Goal: Information Seeking & Learning: Learn about a topic

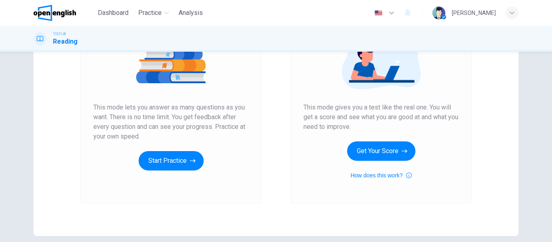
scroll to position [121, 0]
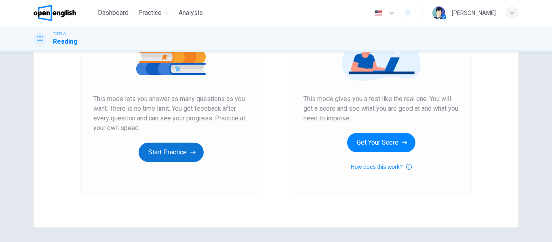
click at [174, 154] on button "Start Practice" at bounding box center [171, 152] width 65 height 19
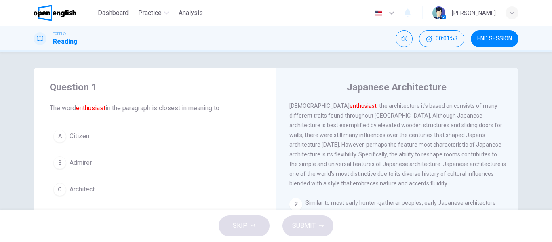
scroll to position [0, 0]
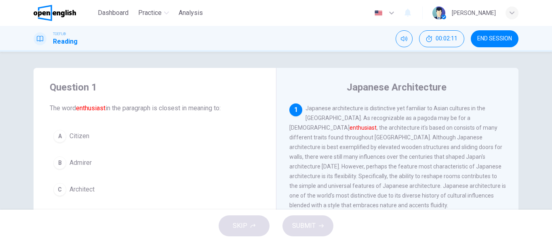
click at [78, 190] on span "Architect" at bounding box center [82, 190] width 25 height 10
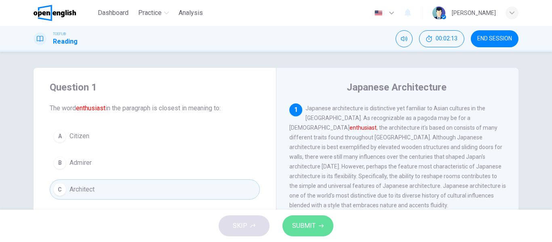
click at [304, 228] on span "SUBMIT" at bounding box center [303, 225] width 23 height 11
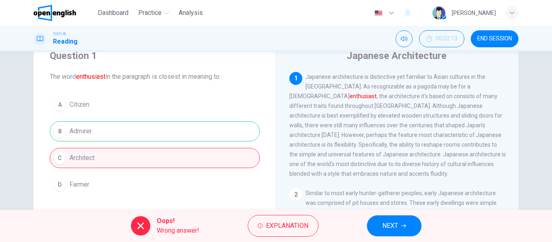
scroll to position [40, 0]
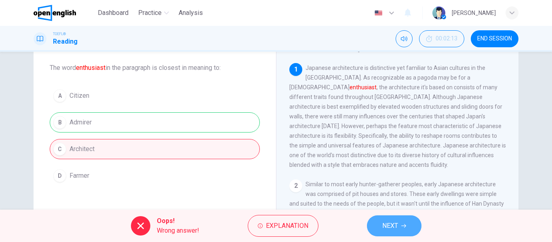
click at [395, 224] on span "NEXT" at bounding box center [391, 225] width 16 height 11
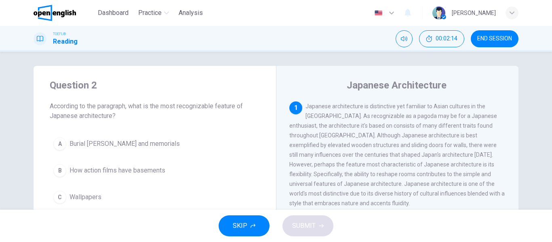
scroll to position [0, 0]
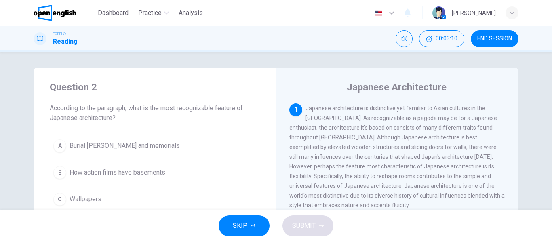
click at [75, 199] on span "Wallpapers" at bounding box center [86, 199] width 32 height 10
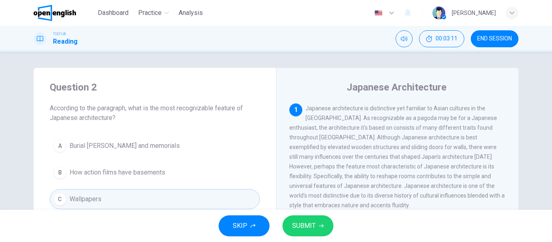
click at [290, 222] on button "SUBMIT" at bounding box center [308, 226] width 51 height 21
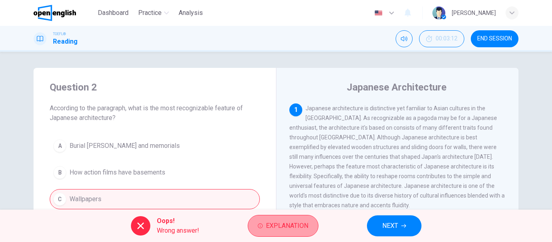
click at [273, 228] on span "Explanation" at bounding box center [287, 225] width 42 height 11
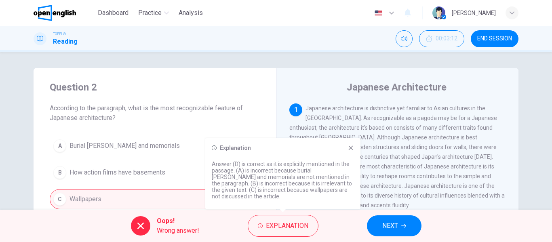
click at [350, 147] on icon at bounding box center [351, 148] width 4 height 4
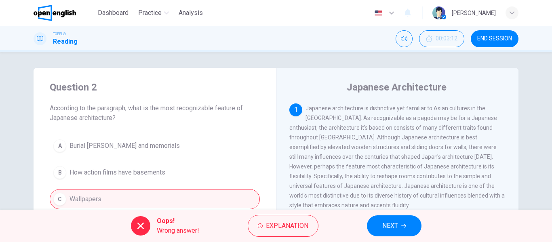
scroll to position [40, 0]
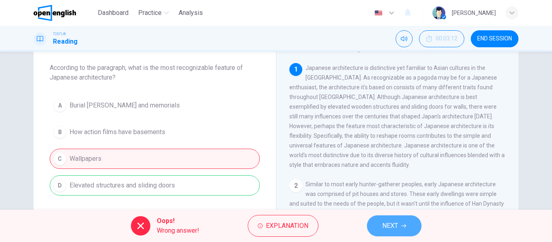
click at [385, 232] on button "NEXT" at bounding box center [394, 226] width 55 height 21
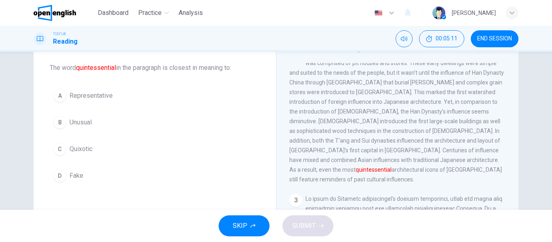
drag, startPoint x: 68, startPoint y: 148, endPoint x: 19, endPoint y: 122, distance: 54.8
click at [21, 124] on div "Question 3 The word quintessential in the paragraph is closest in meaning to: A…" at bounding box center [276, 167] width 511 height 281
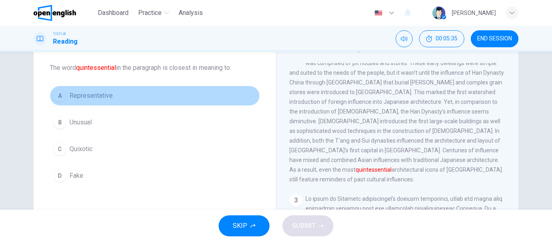
click at [108, 99] on span "Representative" at bounding box center [91, 96] width 43 height 10
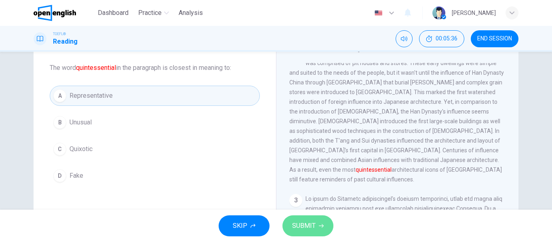
click at [315, 228] on button "SUBMIT" at bounding box center [308, 226] width 51 height 21
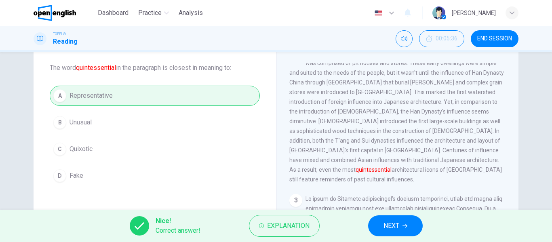
click at [385, 224] on span "NEXT" at bounding box center [392, 225] width 16 height 11
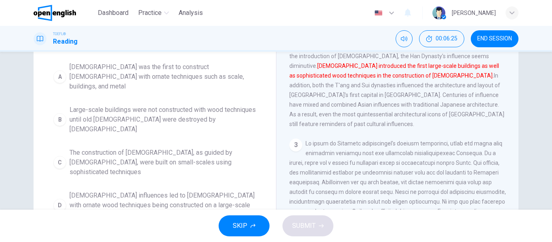
scroll to position [115, 0]
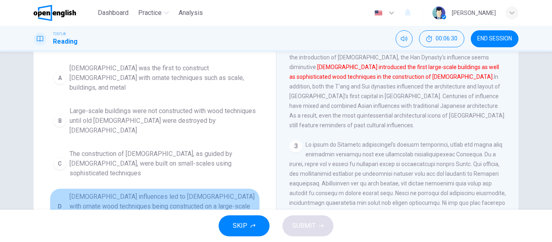
click at [148, 192] on span "[DEMOGRAPHIC_DATA] influences led to [DEMOGRAPHIC_DATA] with ornate wood techni…" at bounding box center [163, 206] width 187 height 29
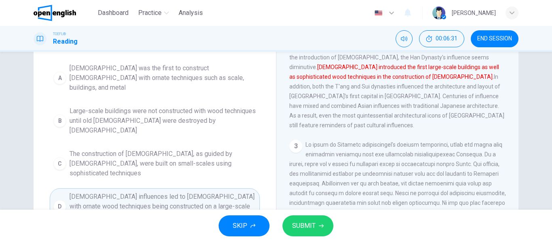
click at [305, 226] on span "SUBMIT" at bounding box center [303, 225] width 23 height 11
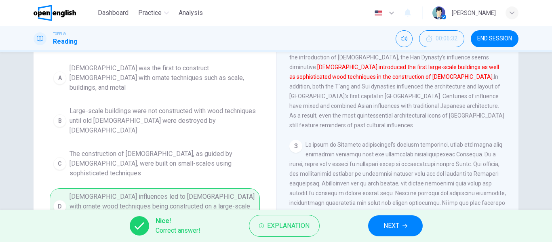
click at [384, 231] on span "NEXT" at bounding box center [392, 225] width 16 height 11
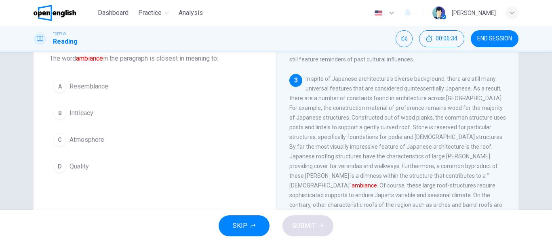
scroll to position [36, 0]
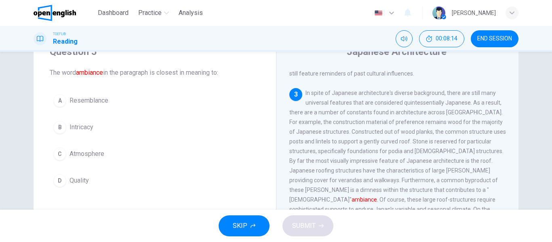
drag, startPoint x: 288, startPoint y: 175, endPoint x: 380, endPoint y: 183, distance: 92.2
click at [380, 183] on span "In spite of Japanese architecture's diverse background, there are still many un…" at bounding box center [398, 161] width 217 height 142
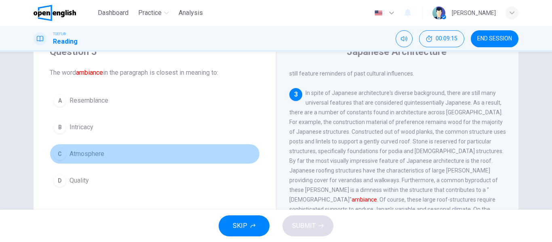
click at [88, 155] on span "Atmosphere" at bounding box center [87, 154] width 35 height 10
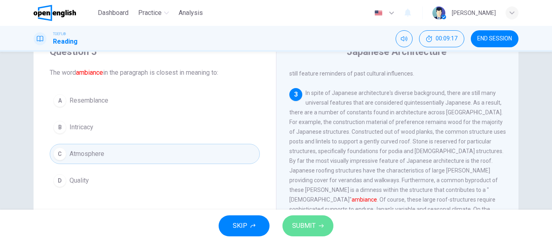
click at [307, 224] on span "SUBMIT" at bounding box center [303, 225] width 23 height 11
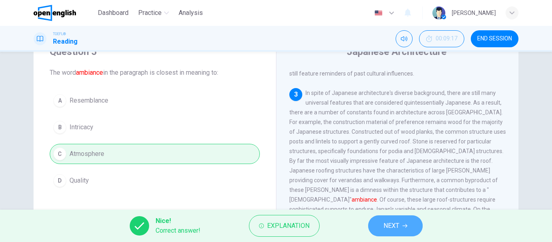
click at [401, 223] on button "NEXT" at bounding box center [395, 226] width 55 height 21
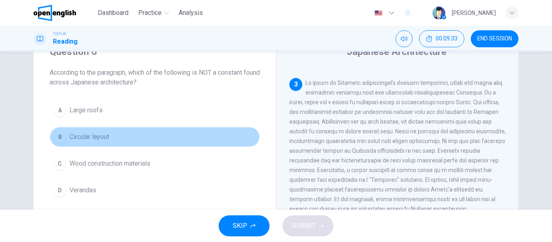
click at [85, 139] on span "Circular layout" at bounding box center [90, 137] width 40 height 10
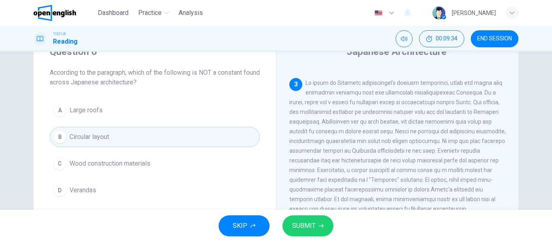
click at [322, 227] on icon "button" at bounding box center [321, 226] width 5 height 4
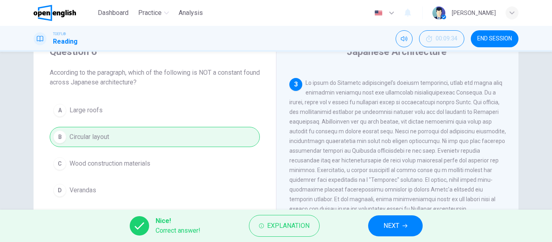
click at [383, 230] on button "NEXT" at bounding box center [395, 226] width 55 height 21
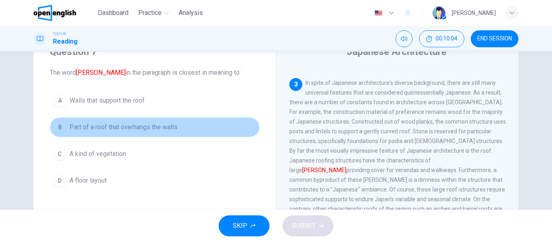
click at [134, 126] on span "Part of a roof that overhangs the walls" at bounding box center [124, 128] width 108 height 10
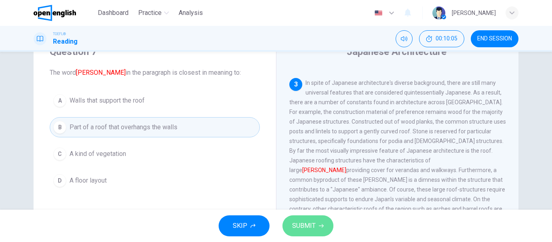
click at [303, 223] on span "SUBMIT" at bounding box center [303, 225] width 23 height 11
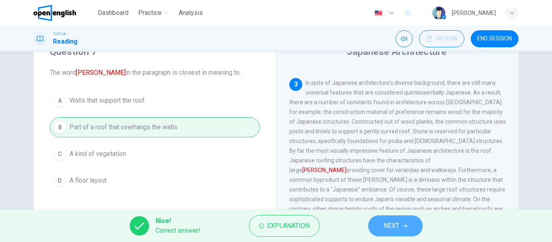
click at [392, 230] on span "NEXT" at bounding box center [392, 225] width 16 height 11
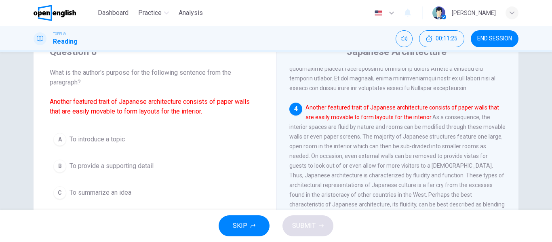
scroll to position [76, 0]
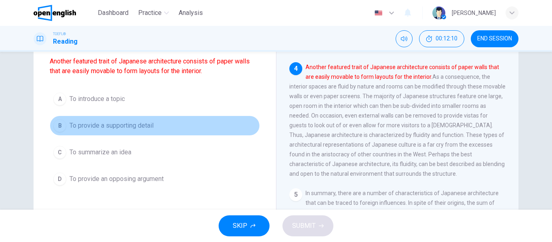
click at [107, 126] on span "To provide a supporting detail" at bounding box center [112, 126] width 84 height 10
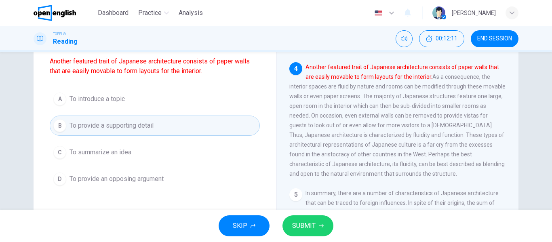
click at [299, 227] on span "SUBMIT" at bounding box center [303, 225] width 23 height 11
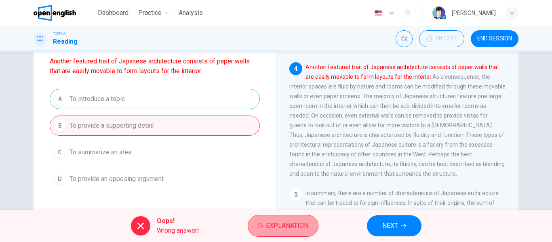
click at [300, 231] on span "Explanation" at bounding box center [287, 225] width 42 height 11
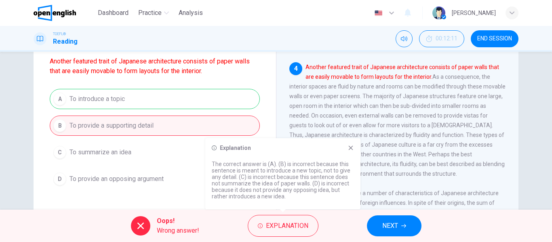
click at [349, 145] on icon at bounding box center [351, 148] width 6 height 6
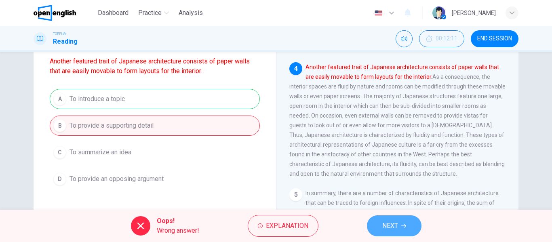
click at [398, 227] on span "NEXT" at bounding box center [391, 225] width 16 height 11
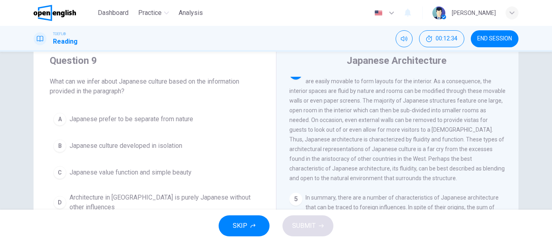
scroll to position [81, 0]
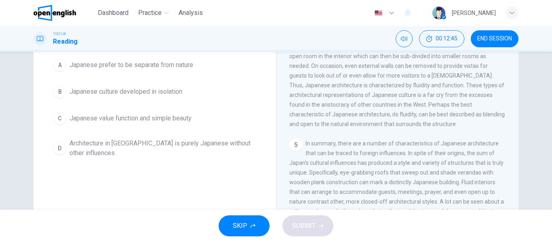
click at [95, 119] on span "Japanese value function and simple beauty" at bounding box center [131, 119] width 122 height 10
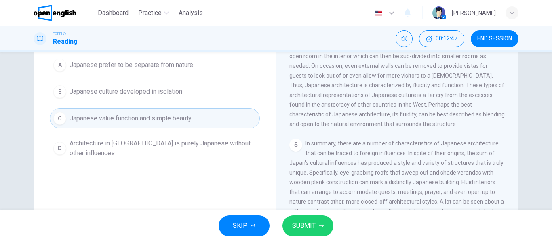
click at [307, 230] on span "SUBMIT" at bounding box center [303, 225] width 23 height 11
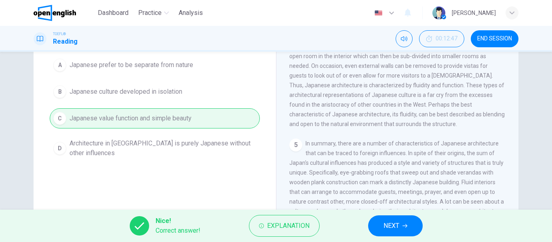
click at [389, 226] on span "NEXT" at bounding box center [392, 225] width 16 height 11
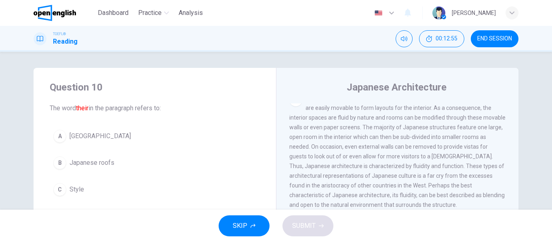
scroll to position [40, 0]
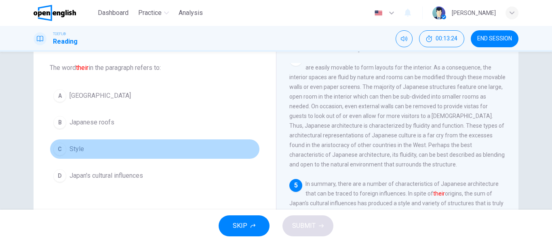
click at [76, 148] on span "Style" at bounding box center [77, 149] width 15 height 10
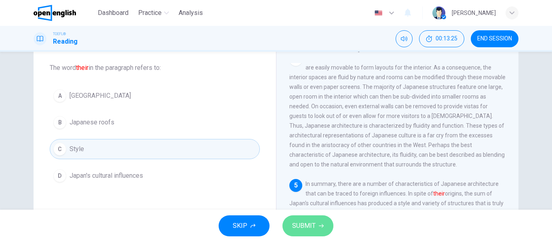
click at [296, 223] on span "SUBMIT" at bounding box center [303, 225] width 23 height 11
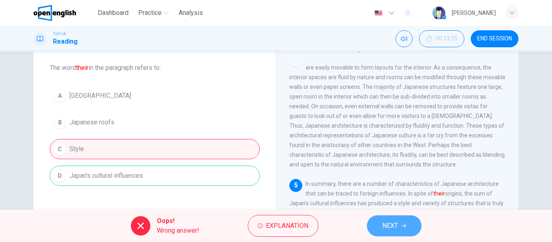
click at [380, 229] on button "NEXT" at bounding box center [394, 226] width 55 height 21
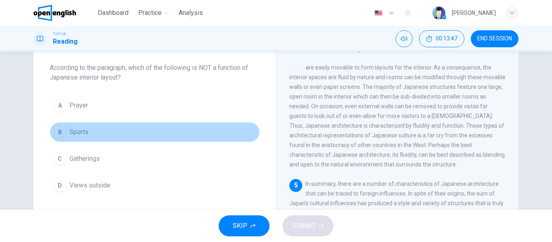
click at [76, 132] on span "Sports" at bounding box center [79, 132] width 19 height 10
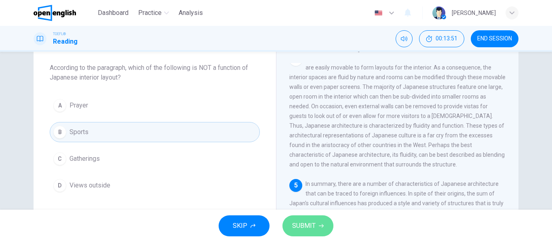
click at [312, 230] on span "SUBMIT" at bounding box center [303, 225] width 23 height 11
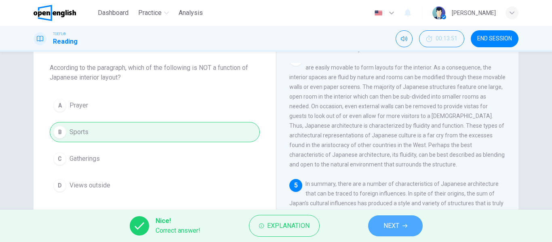
click at [390, 224] on span "NEXT" at bounding box center [392, 225] width 16 height 11
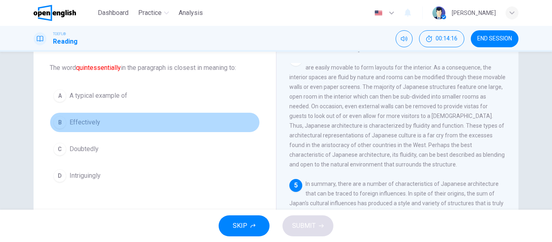
click at [93, 124] on span "Effectively" at bounding box center [85, 123] width 31 height 10
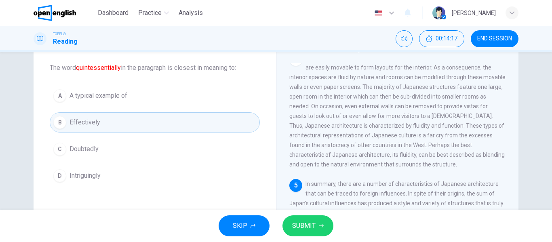
click at [306, 226] on span "SUBMIT" at bounding box center [303, 225] width 23 height 11
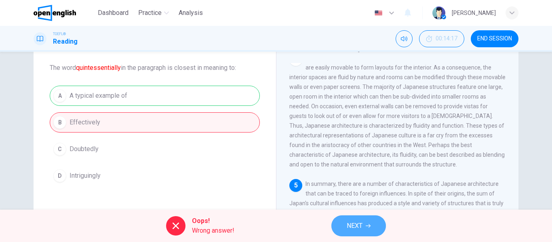
click at [349, 227] on span "NEXT" at bounding box center [355, 225] width 16 height 11
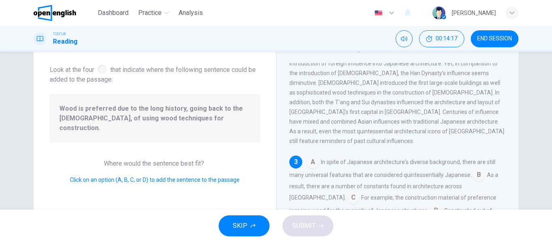
scroll to position [171, 0]
click at [430, 203] on input at bounding box center [436, 209] width 13 height 13
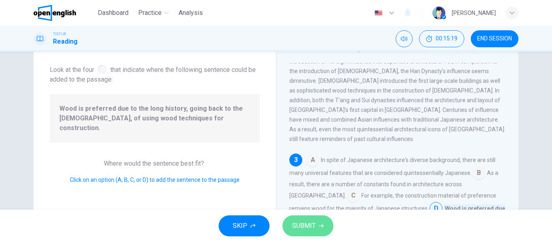
click at [299, 229] on span "SUBMIT" at bounding box center [303, 225] width 23 height 11
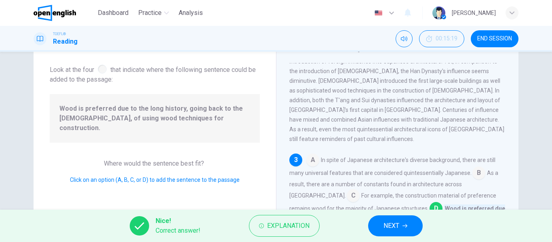
click at [387, 229] on span "NEXT" at bounding box center [392, 225] width 16 height 11
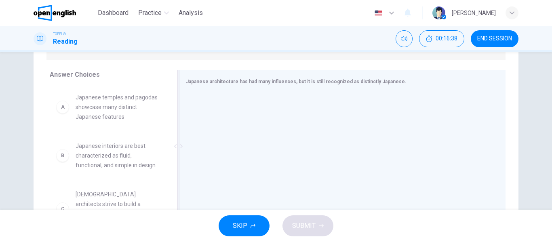
scroll to position [155, 0]
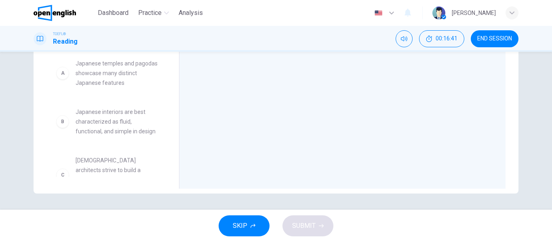
click at [60, 126] on div "B" at bounding box center [62, 121] width 13 height 13
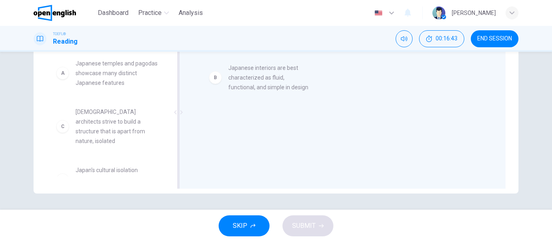
drag, startPoint x: 62, startPoint y: 125, endPoint x: 219, endPoint y: 82, distance: 162.6
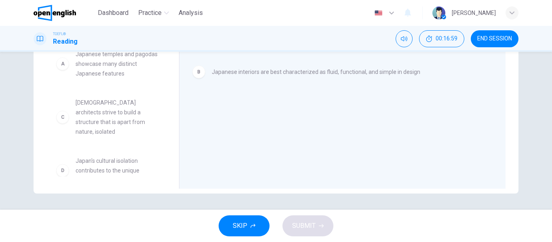
scroll to position [0, 0]
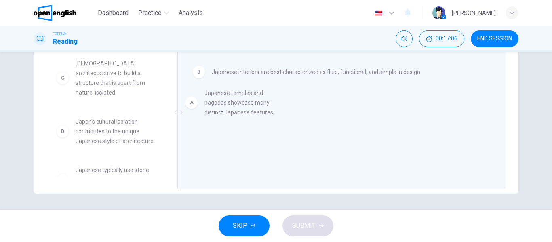
drag, startPoint x: 82, startPoint y: 74, endPoint x: 213, endPoint y: 104, distance: 134.5
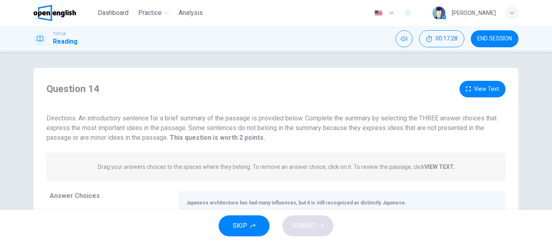
click at [473, 88] on button "View Text" at bounding box center [483, 89] width 46 height 17
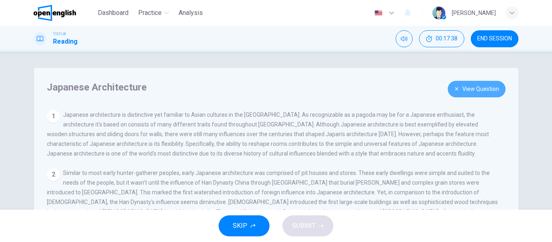
click at [473, 86] on button "View Question" at bounding box center [477, 89] width 58 height 17
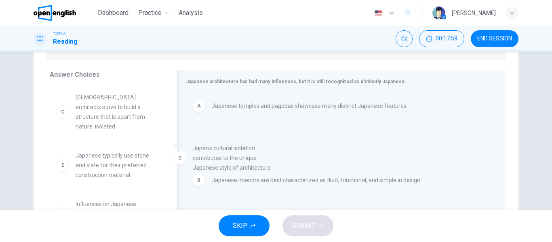
drag, startPoint x: 101, startPoint y: 153, endPoint x: 223, endPoint y: 158, distance: 122.2
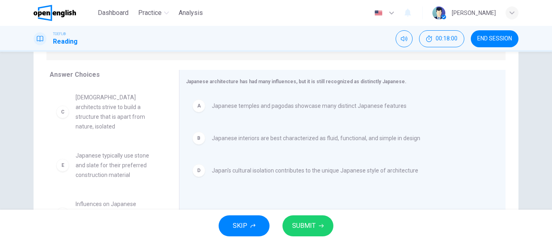
click at [315, 229] on span "SUBMIT" at bounding box center [303, 225] width 23 height 11
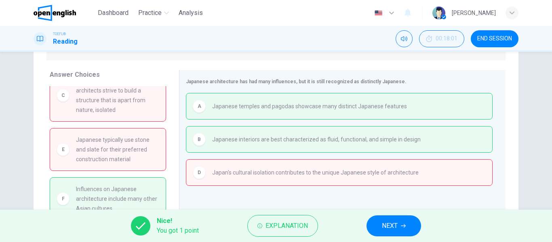
scroll to position [155, 0]
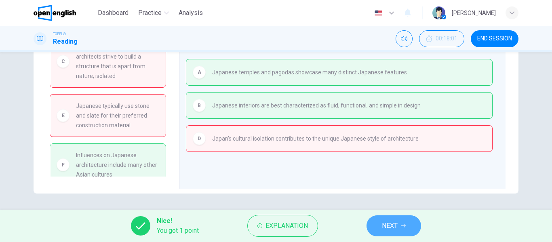
click at [405, 224] on icon "button" at bounding box center [403, 226] width 5 height 4
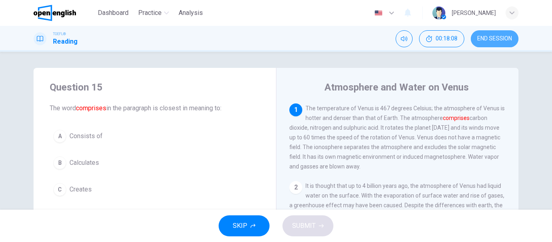
click at [491, 39] on span "END SESSION" at bounding box center [495, 39] width 35 height 6
